Goal: Information Seeking & Learning: Check status

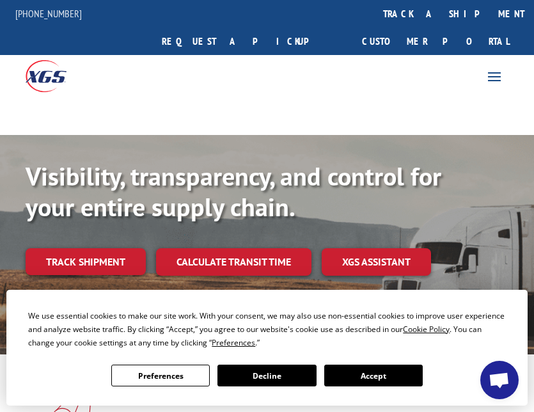
click at [370, 380] on button "Accept" at bounding box center [373, 376] width 99 height 22
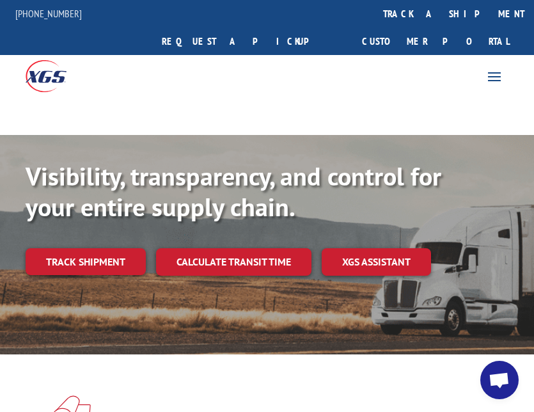
scroll to position [64, 0]
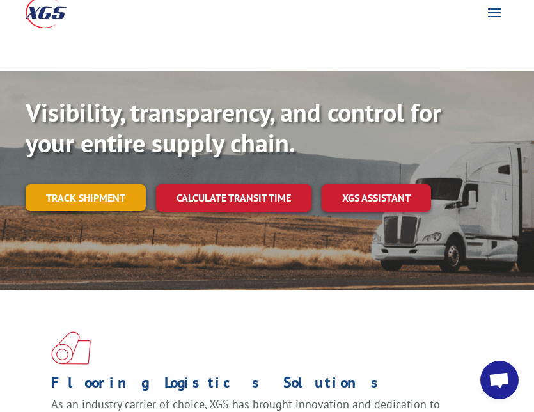
click at [115, 184] on link "Track shipment" at bounding box center [86, 197] width 120 height 27
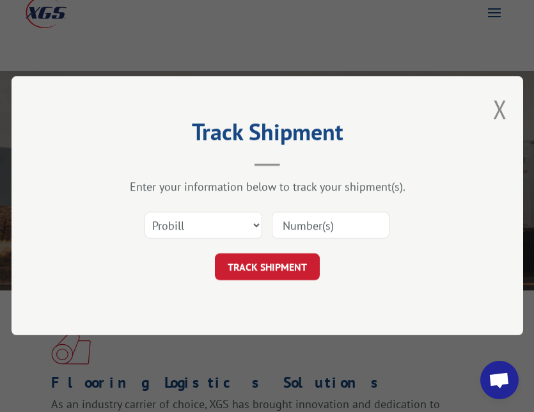
click at [334, 224] on input at bounding box center [331, 225] width 118 height 27
paste input "17666327"
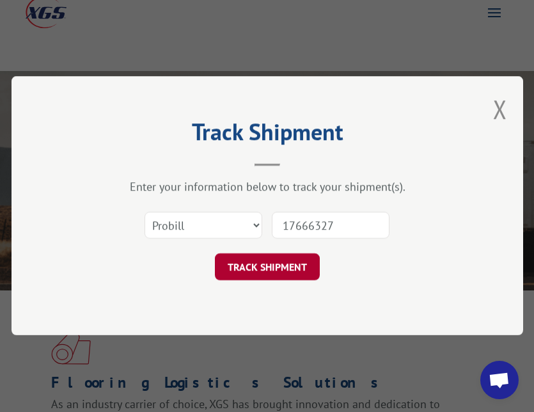
type input "17666327"
click at [292, 262] on button "TRACK SHIPMENT" at bounding box center [267, 267] width 105 height 27
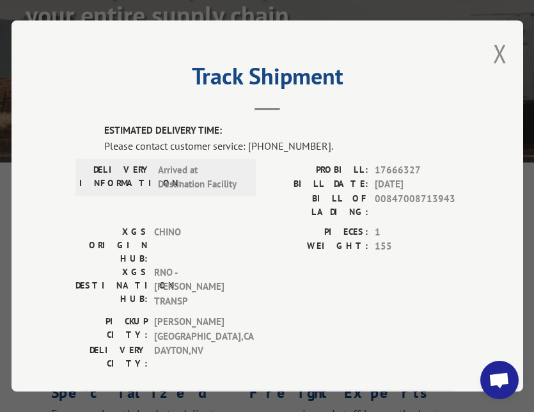
scroll to position [0, 0]
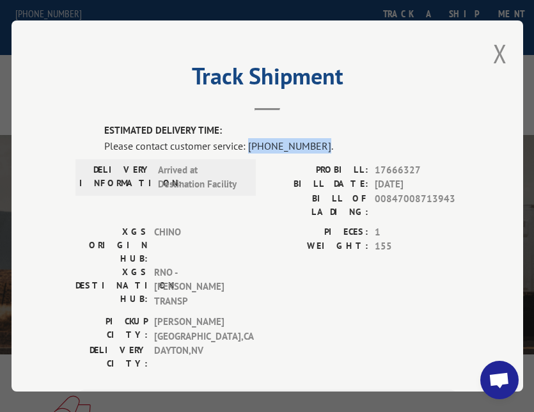
drag, startPoint x: 242, startPoint y: 142, endPoint x: 308, endPoint y: 136, distance: 66.2
click at [308, 138] on div "Please contact customer service: [PHONE_NUMBER]." at bounding box center [281, 145] width 355 height 15
copy div "(844) 947-7447"
click at [493, 53] on button "Close modal" at bounding box center [500, 53] width 14 height 34
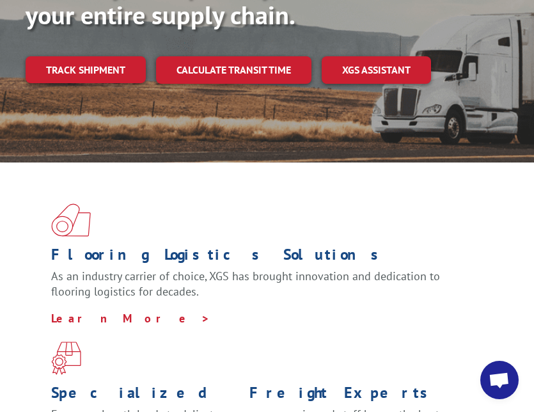
scroll to position [256, 0]
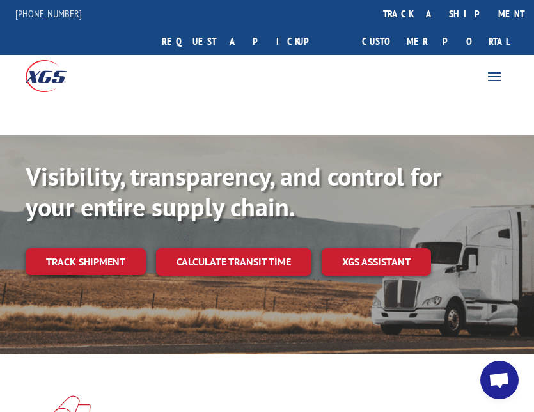
scroll to position [128, 0]
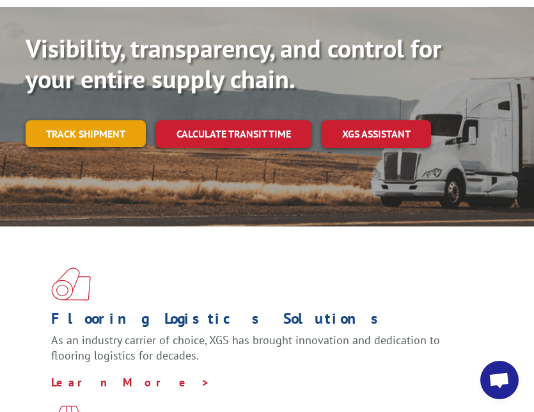
click at [79, 120] on link "Track shipment" at bounding box center [86, 133] width 120 height 27
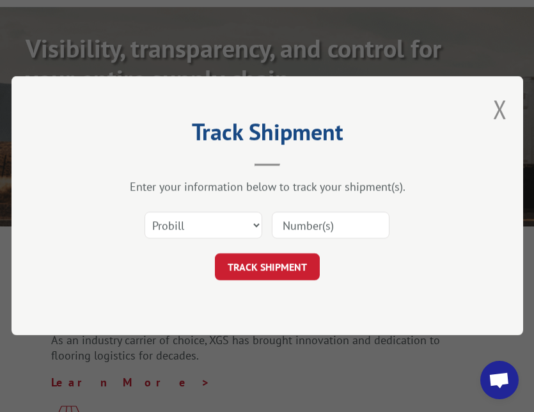
drag, startPoint x: 187, startPoint y: 216, endPoint x: 333, endPoint y: 198, distance: 146.9
click at [336, 189] on div "Enter your information below to track your shipment(s)." at bounding box center [267, 187] width 384 height 15
paste input "17666327"
type input "17666327"
click at [212, 219] on select "Select category... Probill BOL PO" at bounding box center [204, 225] width 118 height 27
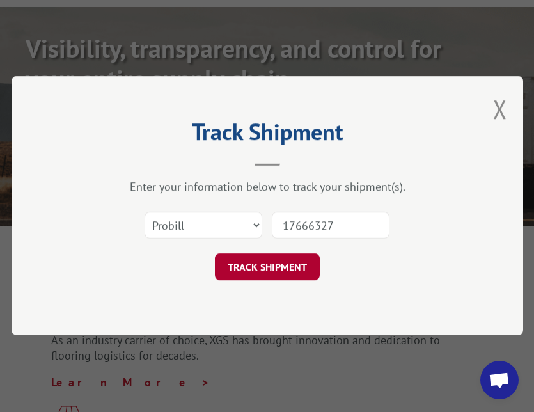
click at [292, 269] on button "TRACK SHIPMENT" at bounding box center [267, 267] width 105 height 27
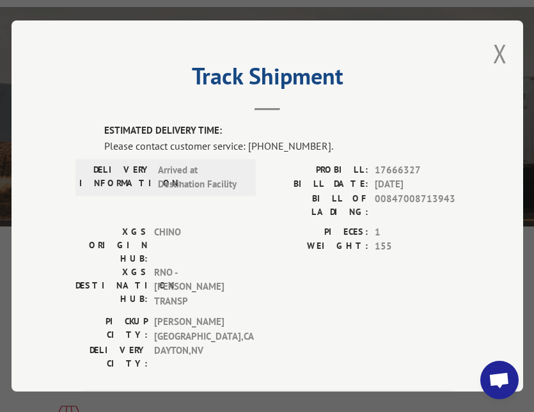
scroll to position [173, 0]
